Goal: Task Accomplishment & Management: Manage account settings

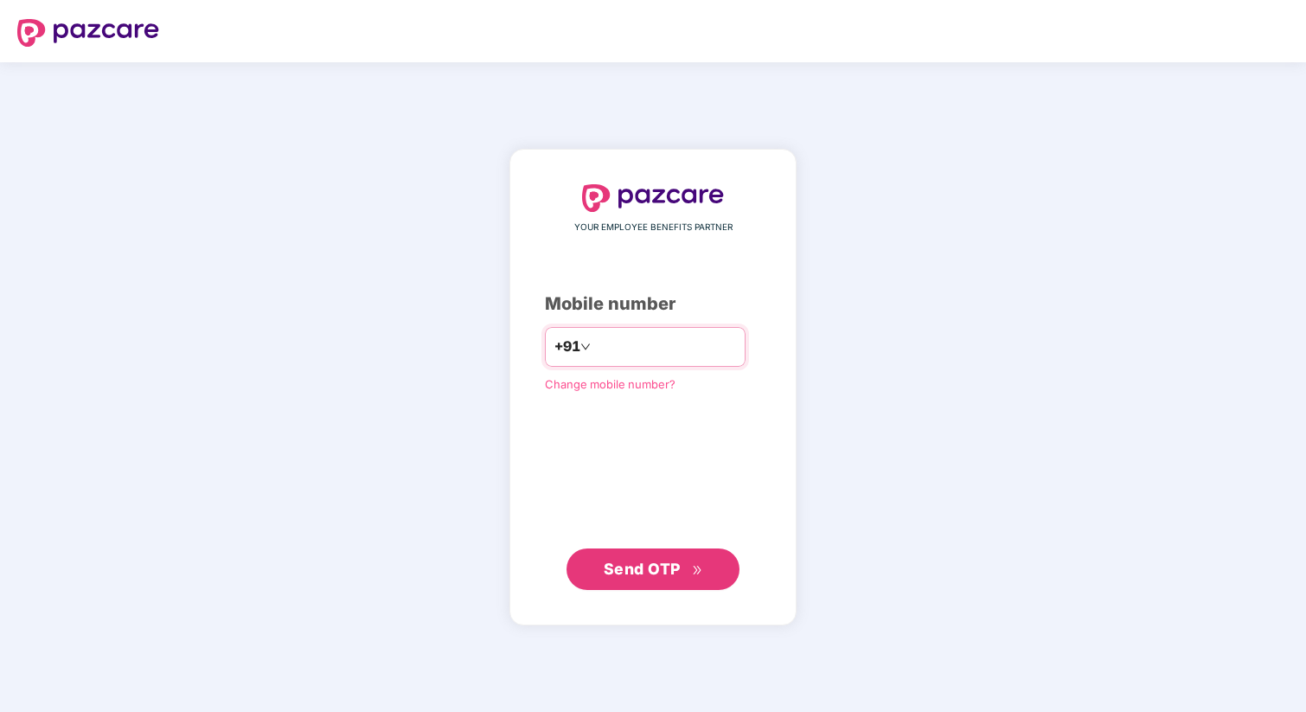
type input "**********"
click at [669, 571] on span "Send OTP" at bounding box center [642, 568] width 77 height 18
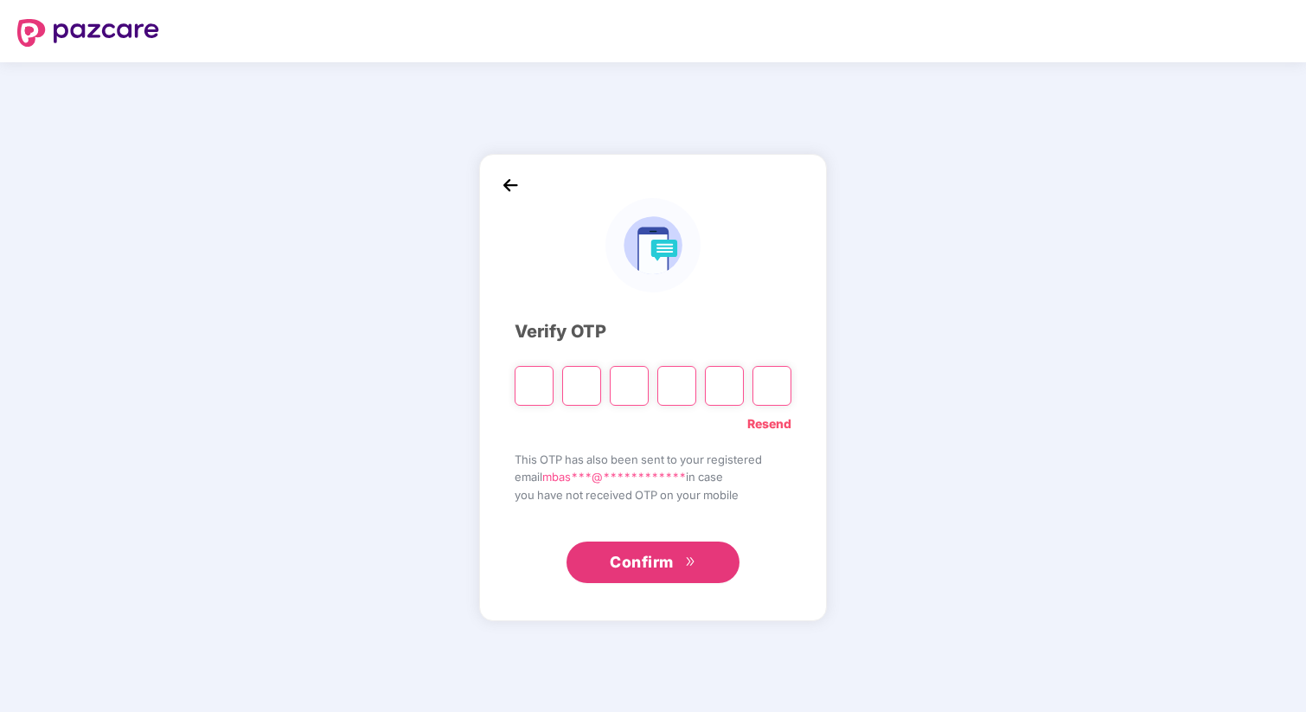
type input "*"
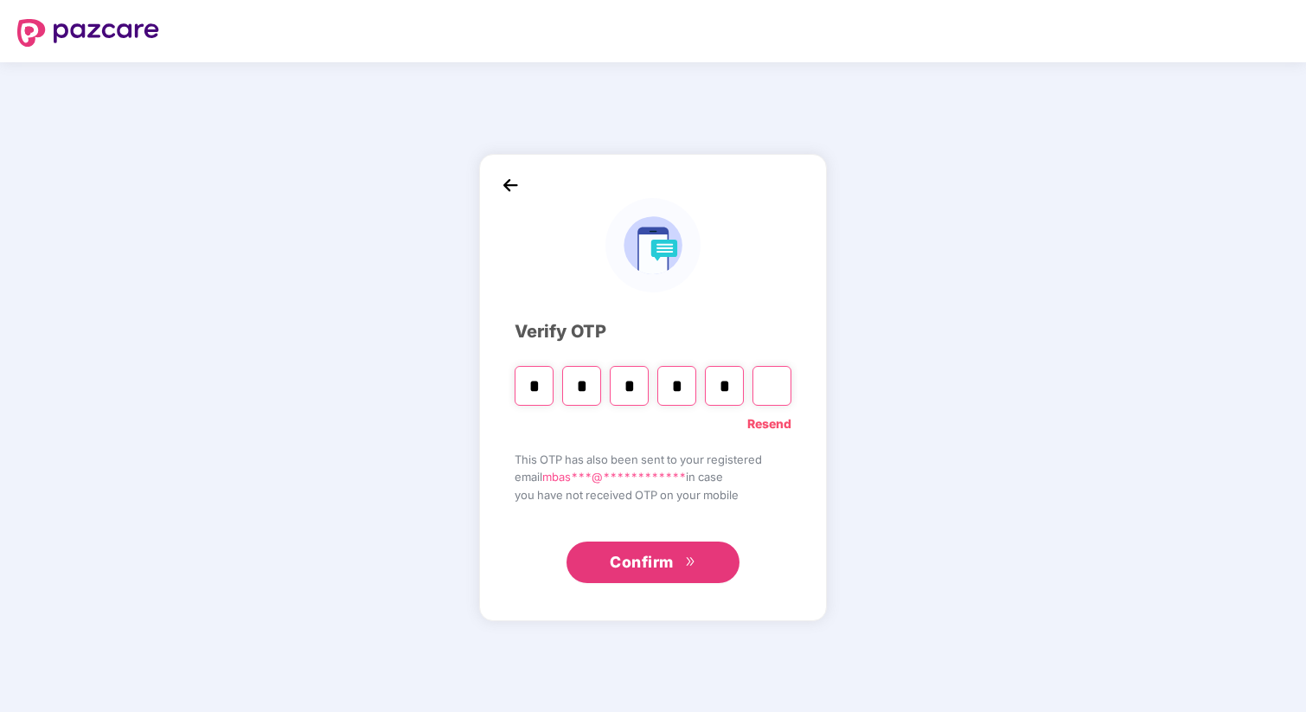
type input "*"
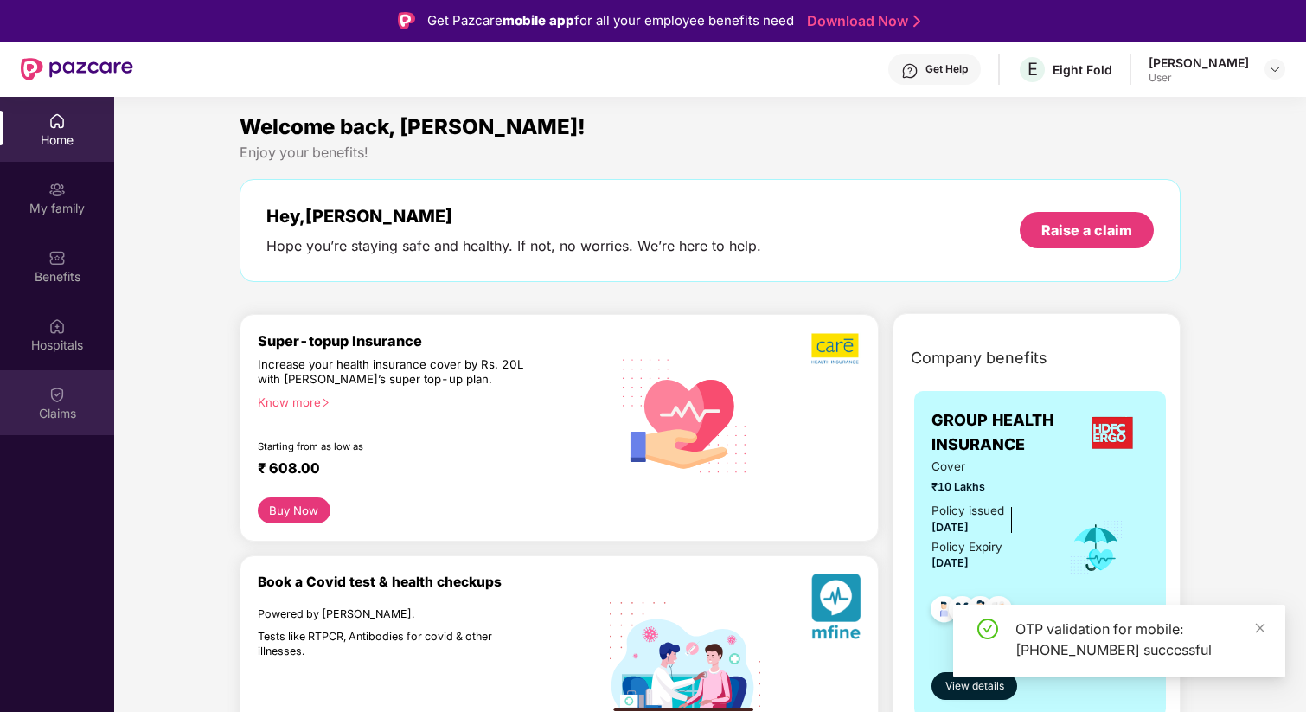
click at [52, 386] on img at bounding box center [56, 394] width 17 height 17
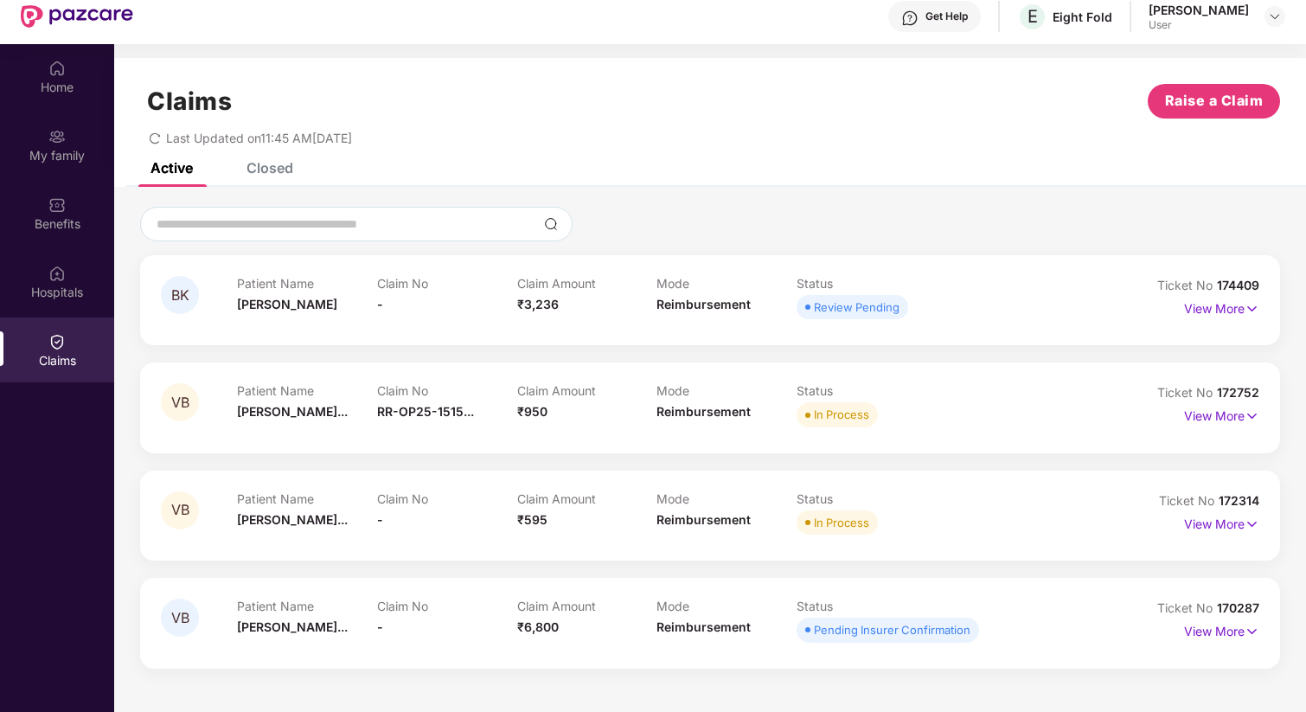
scroll to position [97, 0]
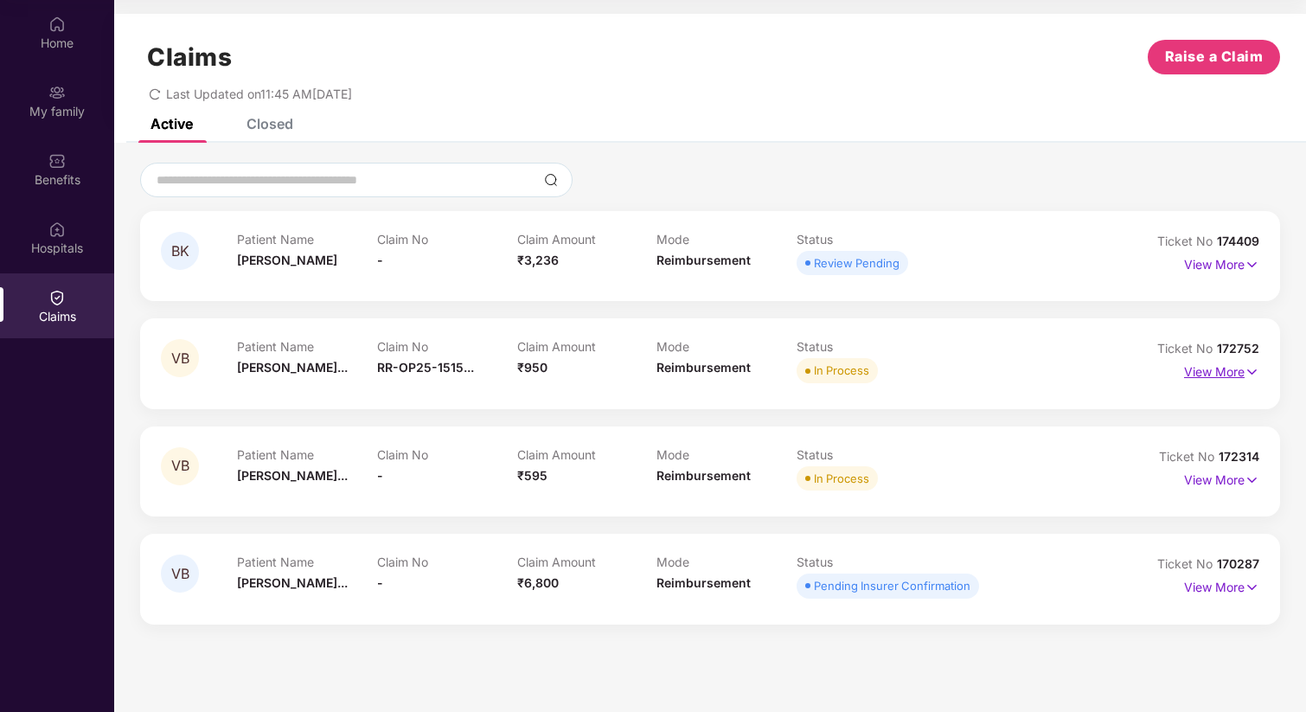
click at [1255, 371] on img at bounding box center [1251, 371] width 15 height 19
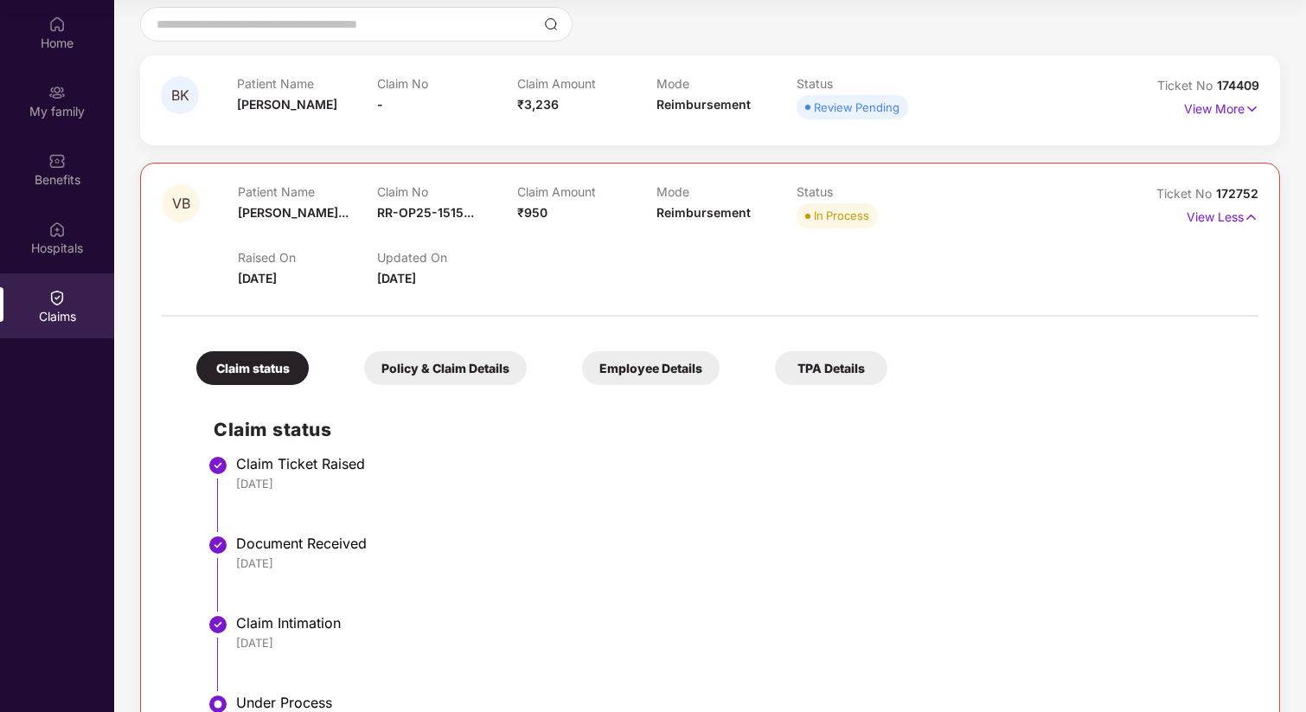
scroll to position [0, 0]
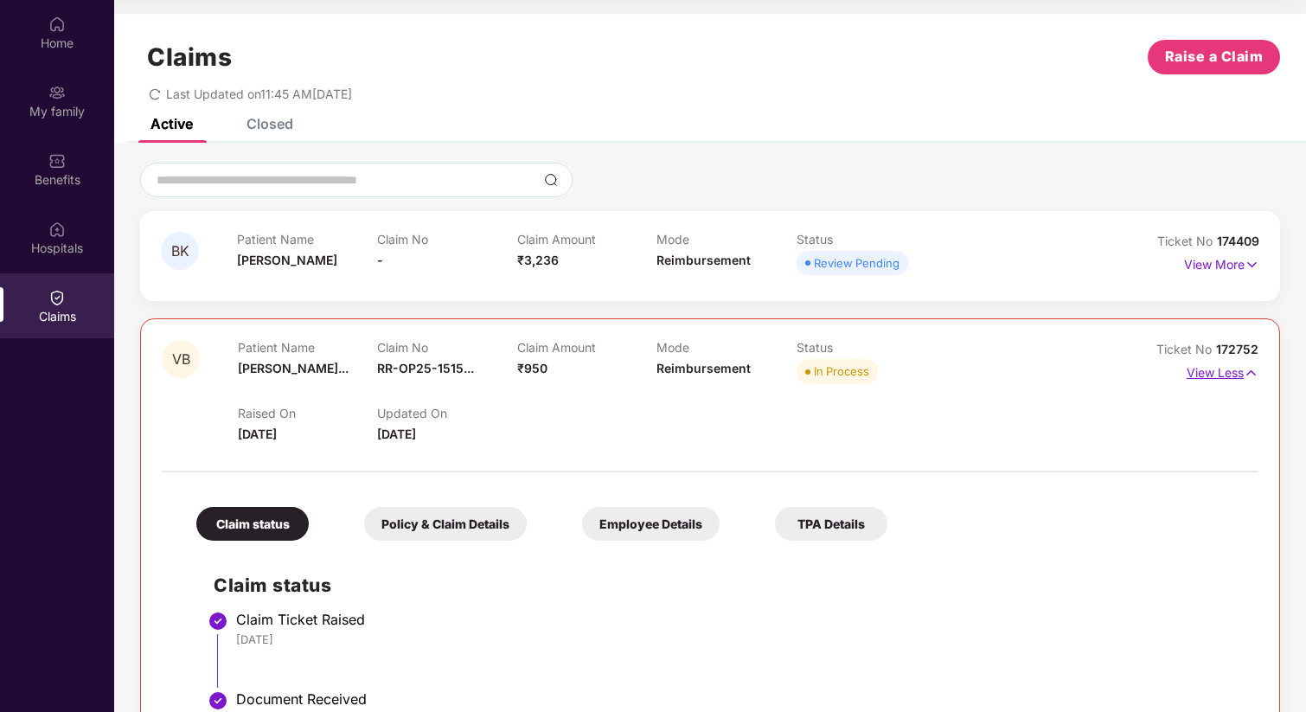
click at [1252, 373] on img at bounding box center [1250, 372] width 15 height 19
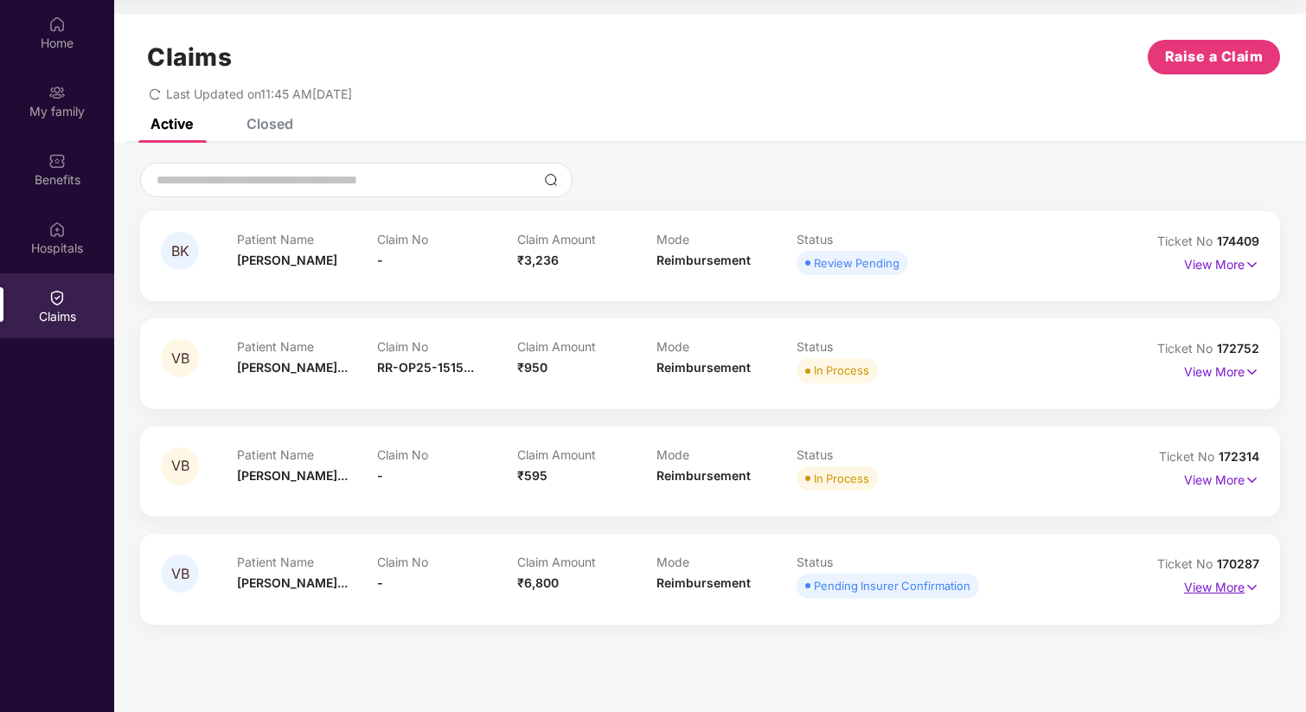
click at [1255, 584] on img at bounding box center [1251, 587] width 15 height 19
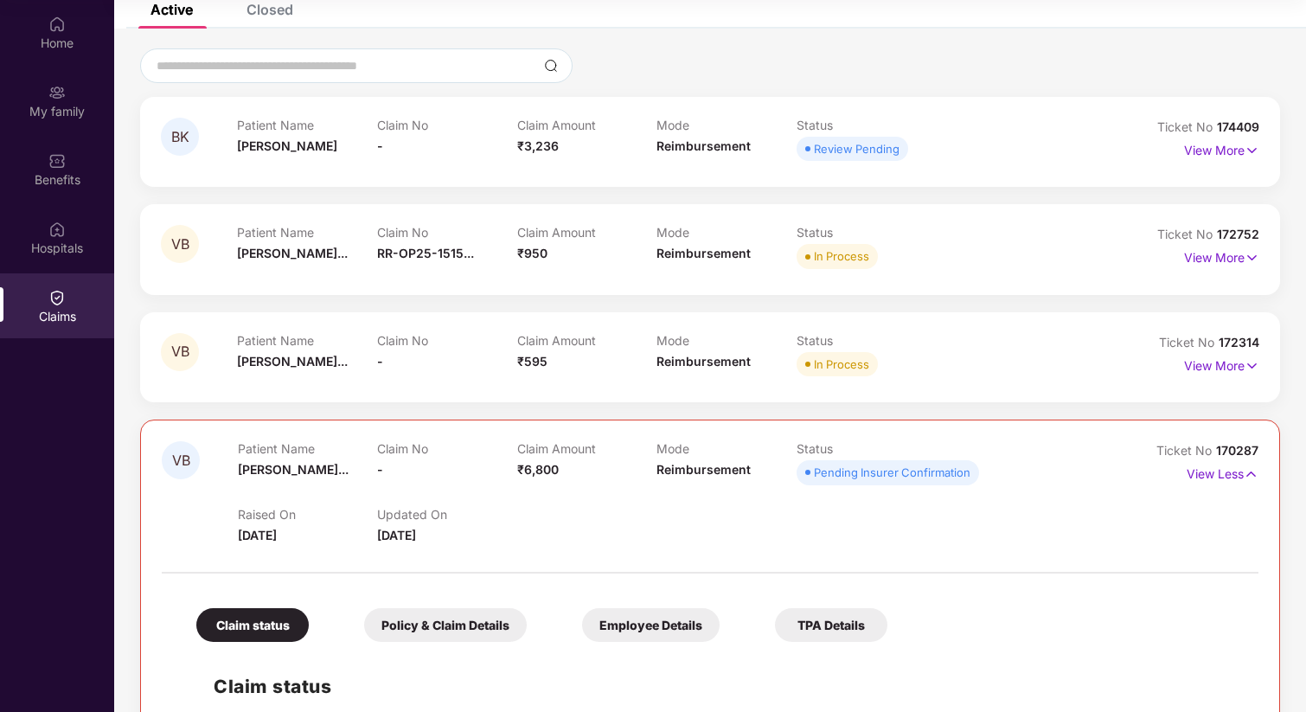
scroll to position [91, 0]
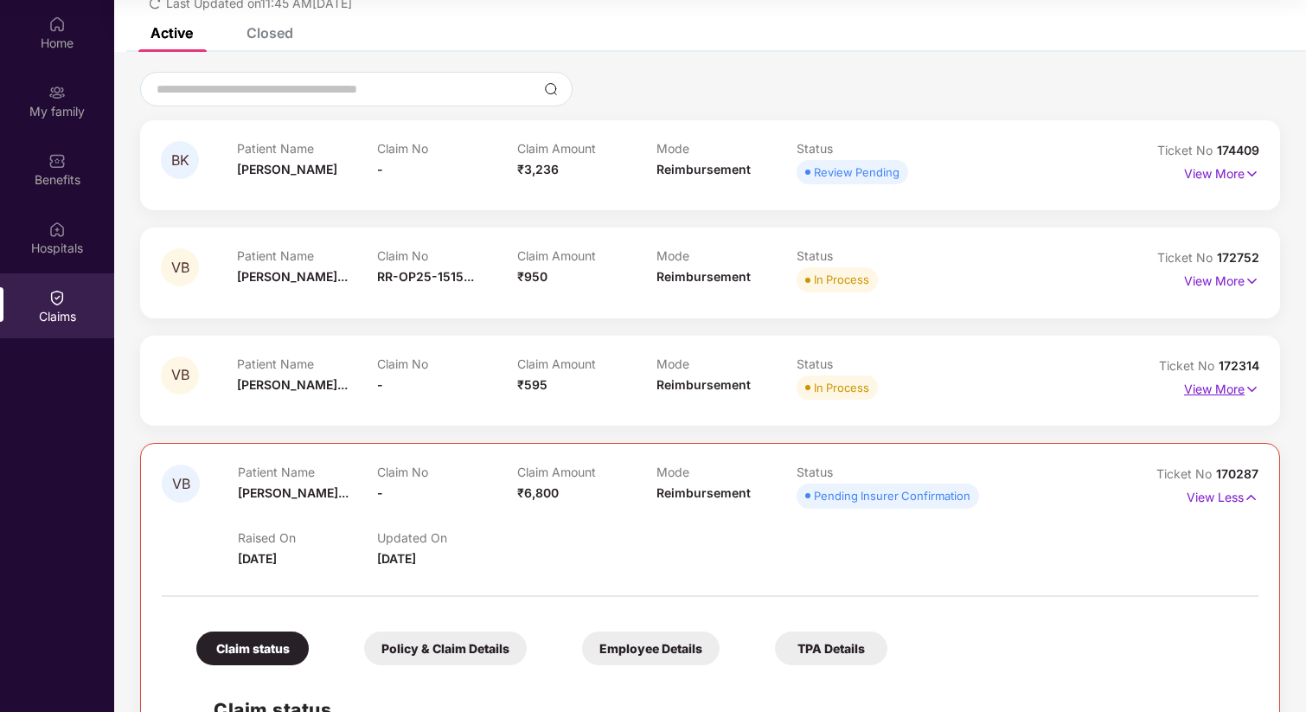
click at [1251, 387] on img at bounding box center [1251, 389] width 15 height 19
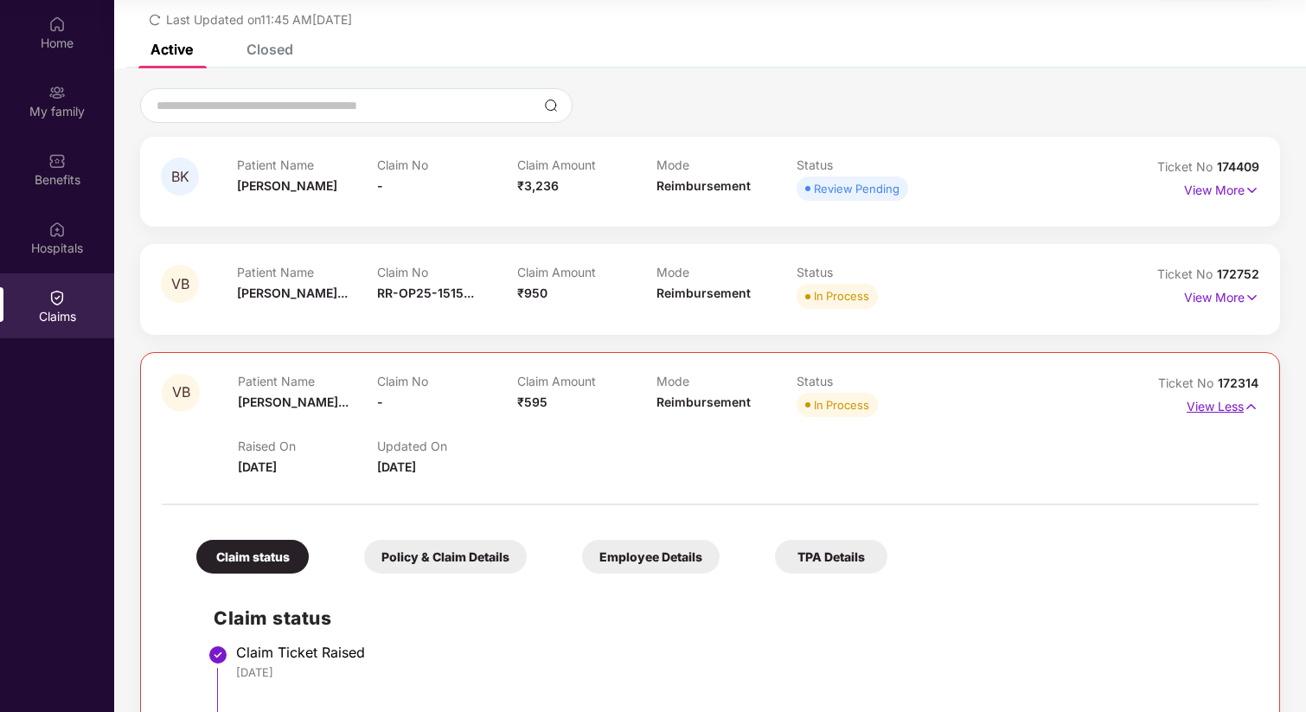
scroll to position [73, 0]
click at [1255, 303] on img at bounding box center [1251, 298] width 15 height 19
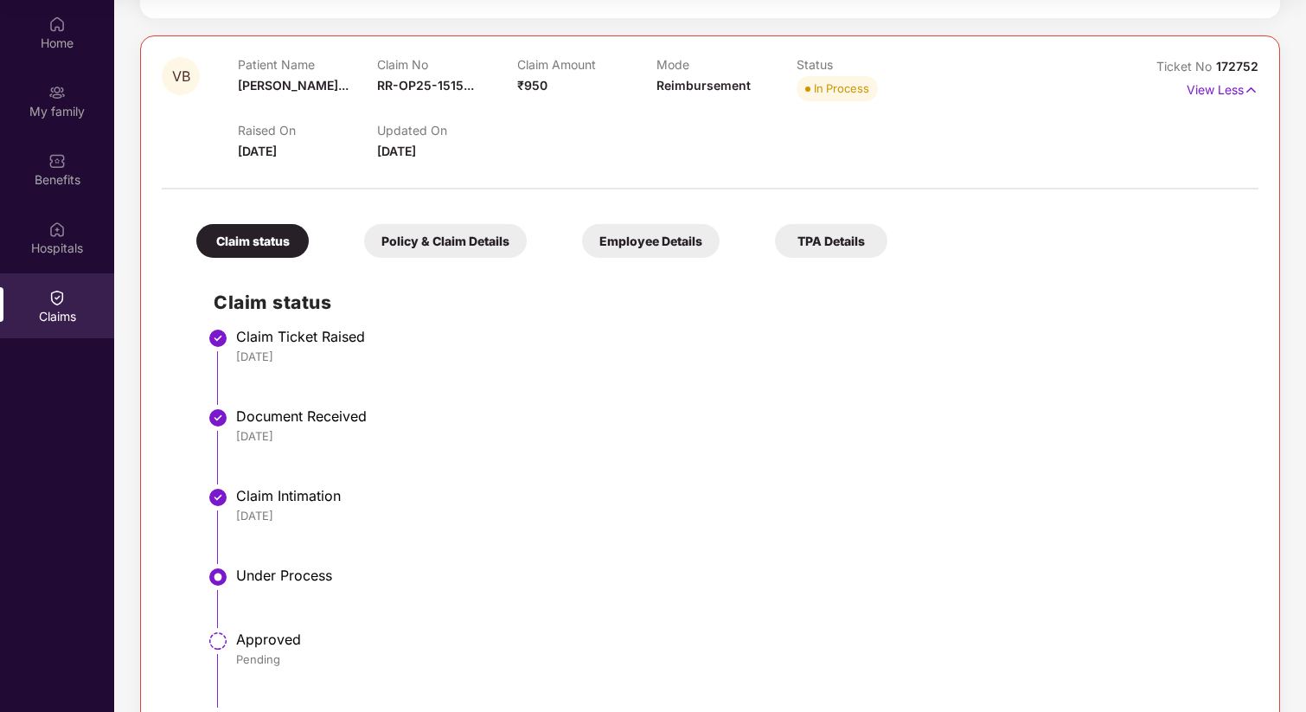
scroll to position [244, 0]
